Goal: Information Seeking & Learning: Learn about a topic

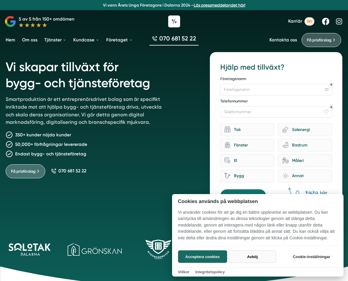
click at [247, 257] on button "Avböj" at bounding box center [251, 256] width 47 height 12
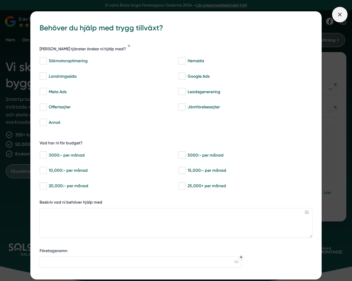
click at [342, 15] on icon at bounding box center [340, 14] width 7 height 7
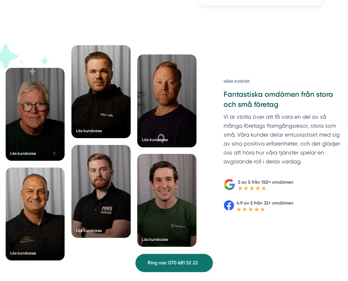
scroll to position [871, 0]
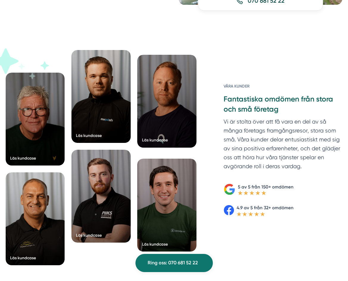
click at [171, 114] on div at bounding box center [166, 101] width 59 height 93
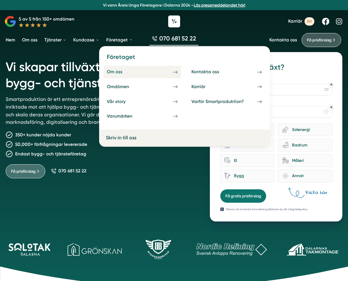
click at [115, 68] on link "Om oss" at bounding box center [141, 72] width 77 height 12
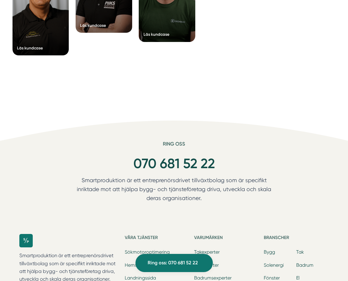
scroll to position [1457, 0]
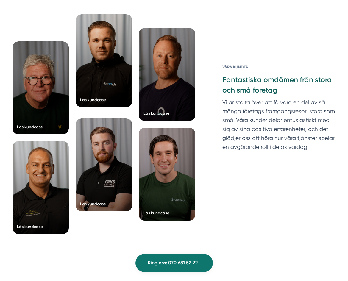
click at [100, 83] on div at bounding box center [104, 60] width 56 height 93
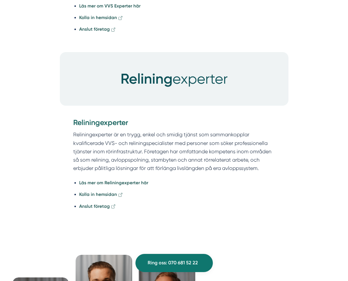
scroll to position [1070, 0]
